Goal: Task Accomplishment & Management: Manage account settings

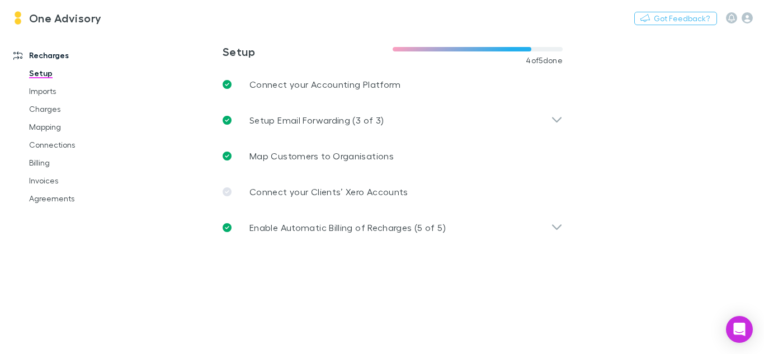
click at [49, 20] on h3 "One Advisory" at bounding box center [65, 17] width 73 height 13
click at [65, 23] on h3 "One Advisory" at bounding box center [65, 17] width 73 height 13
click at [50, 23] on h3 "One Advisory" at bounding box center [65, 17] width 73 height 13
click at [18, 21] on img at bounding box center [17, 17] width 13 height 13
click at [48, 123] on link "Mapping" at bounding box center [81, 127] width 126 height 18
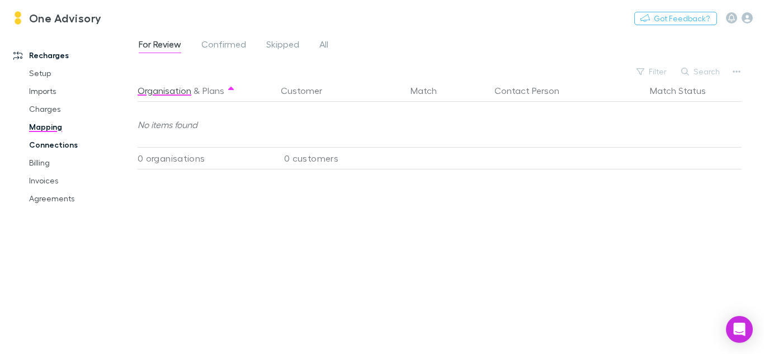
click at [49, 146] on link "Connections" at bounding box center [81, 145] width 126 height 18
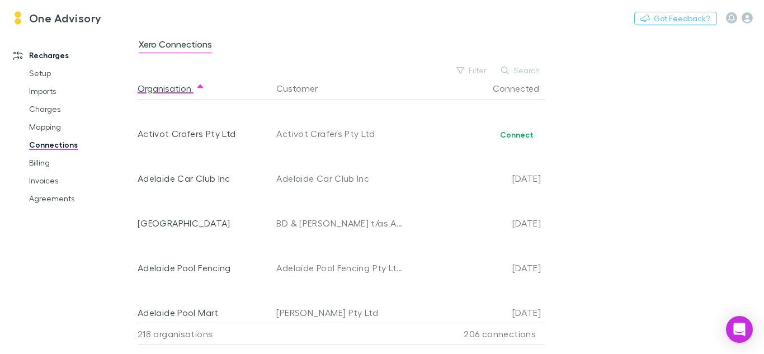
scroll to position [224, 0]
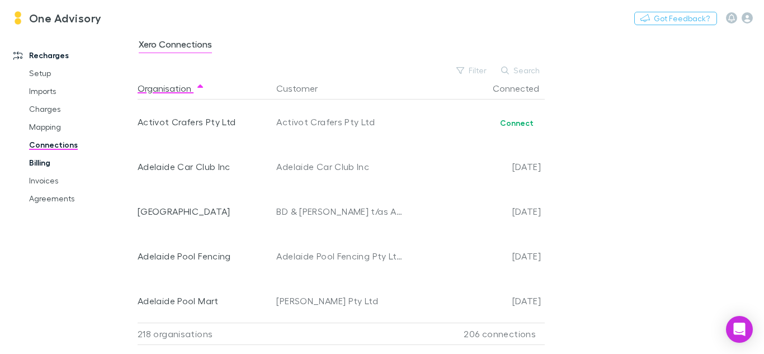
click at [39, 164] on link "Billing" at bounding box center [81, 163] width 126 height 18
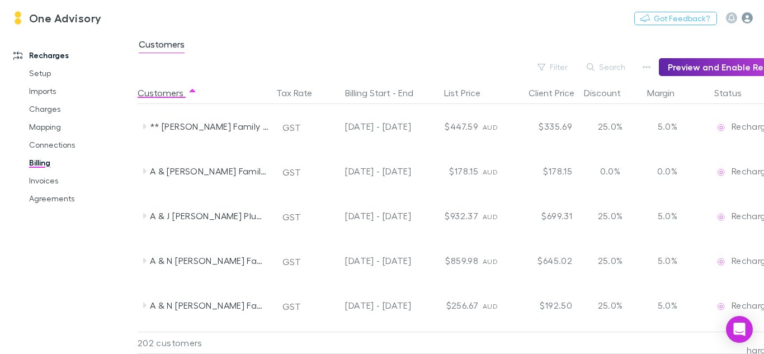
click at [742, 12] on icon "button" at bounding box center [747, 17] width 11 height 11
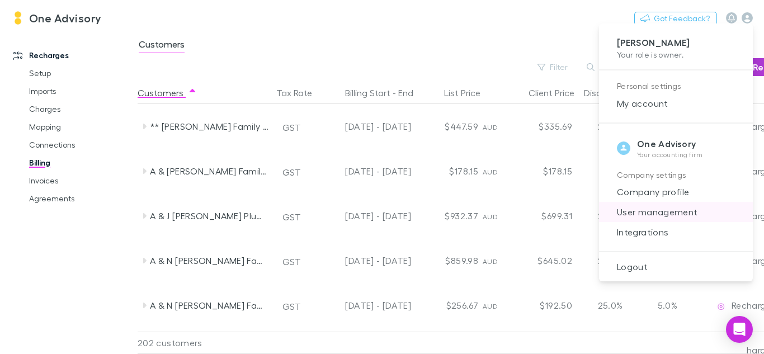
click at [671, 218] on span "User management" at bounding box center [676, 211] width 136 height 13
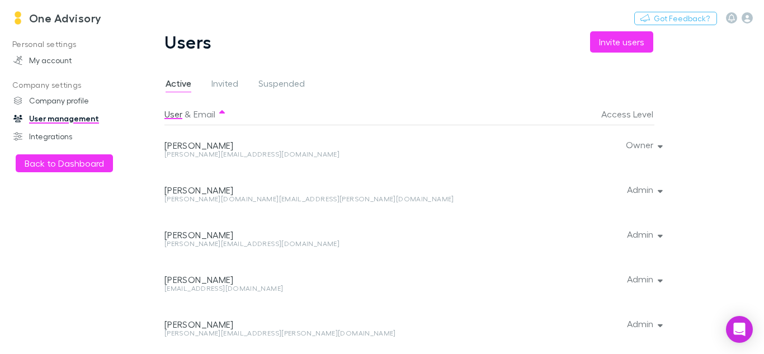
scroll to position [93, 0]
click at [658, 237] on div at bounding box center [658, 233] width 7 height 45
click at [656, 233] on div at bounding box center [658, 233] width 7 height 45
click at [658, 234] on div at bounding box center [658, 233] width 7 height 45
click at [660, 233] on div at bounding box center [658, 233] width 7 height 45
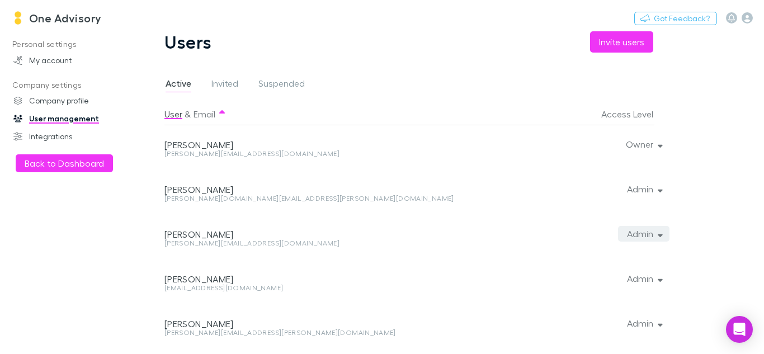
click at [631, 234] on button "Admin" at bounding box center [643, 234] width 51 height 16
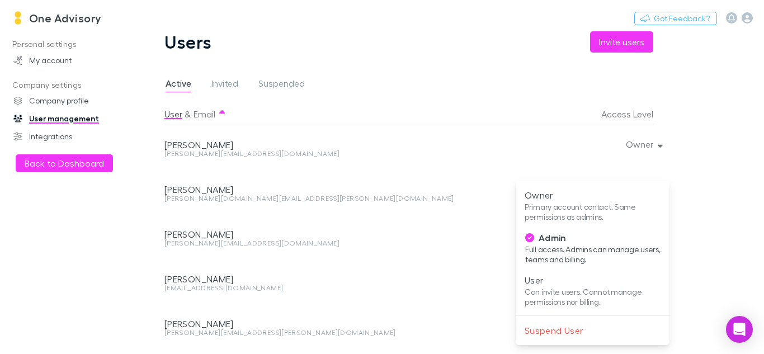
click at [568, 331] on p "Suspend User" at bounding box center [593, 330] width 136 height 13
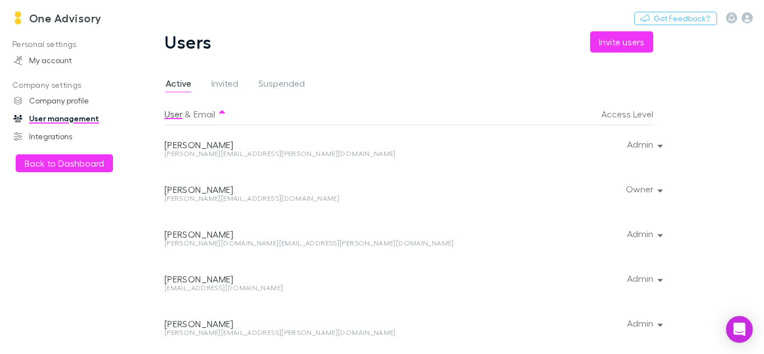
scroll to position [0, 0]
